Goal: Task Accomplishment & Management: Complete application form

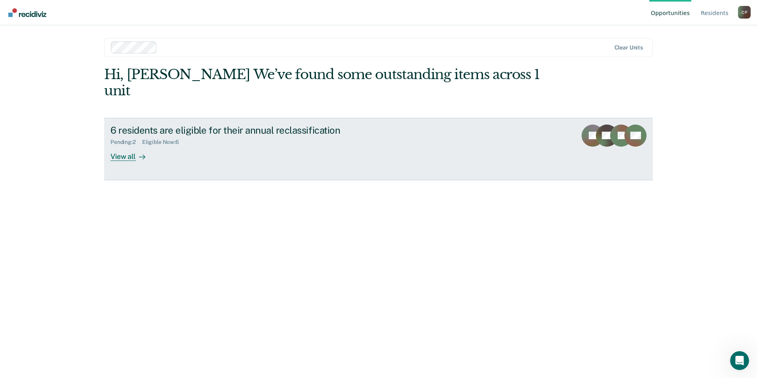
click at [213, 130] on div "6 residents are eligible for their annual reclassification Pending : 2 Eligible…" at bounding box center [258, 143] width 297 height 36
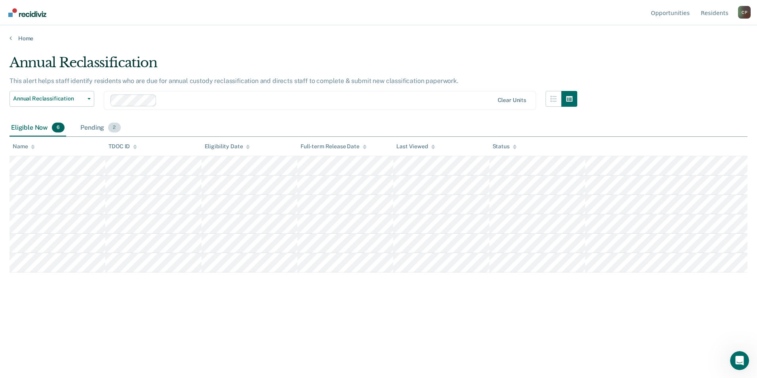
click at [98, 126] on div "Pending 2" at bounding box center [100, 128] width 43 height 17
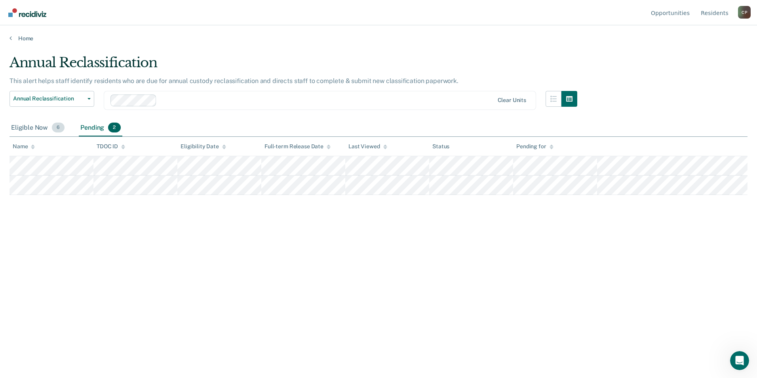
click at [26, 129] on div "Eligible Now 6" at bounding box center [38, 128] width 57 height 17
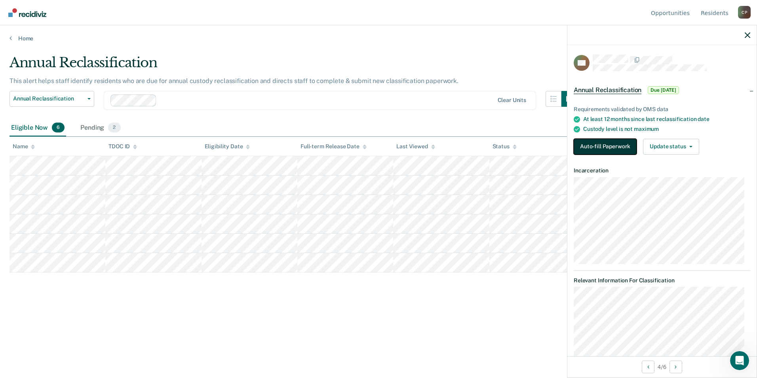
click at [594, 148] on button "Auto-fill Paperwork" at bounding box center [605, 147] width 63 height 16
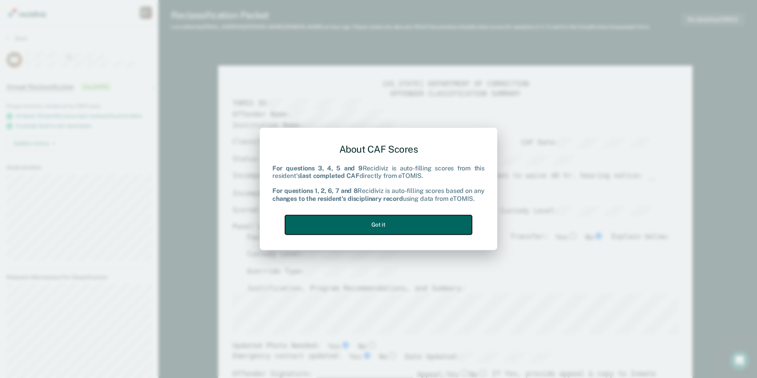
click at [390, 228] on button "Got it" at bounding box center [378, 224] width 187 height 19
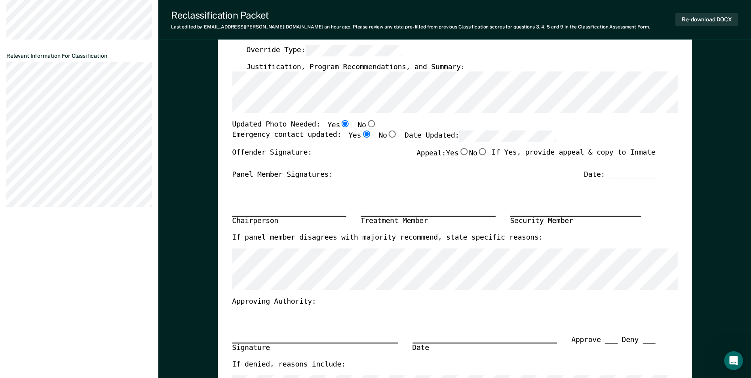
type textarea "x"
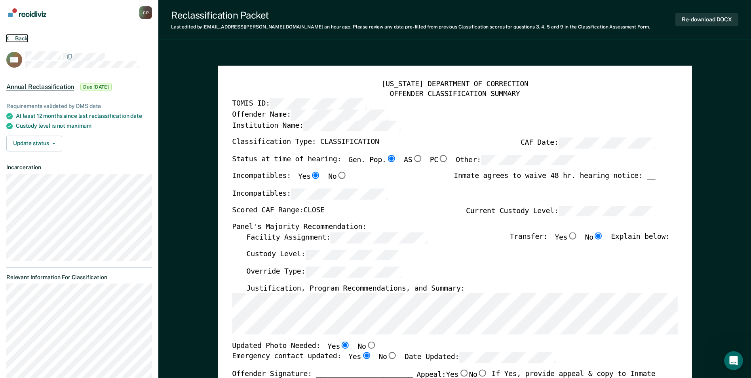
click at [26, 36] on button "Back" at bounding box center [16, 38] width 21 height 7
